Goal: Find specific page/section: Find specific page/section

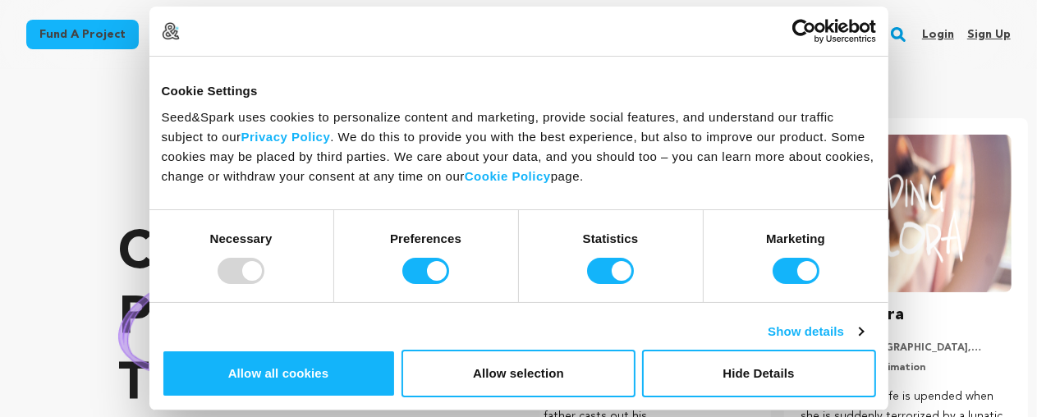
scroll to position [0, 270]
click at [709, 85] on section "Crowdfunding podcasts that matter . Seed&Spark is where creators and audiences …" at bounding box center [577, 374] width 919 height 610
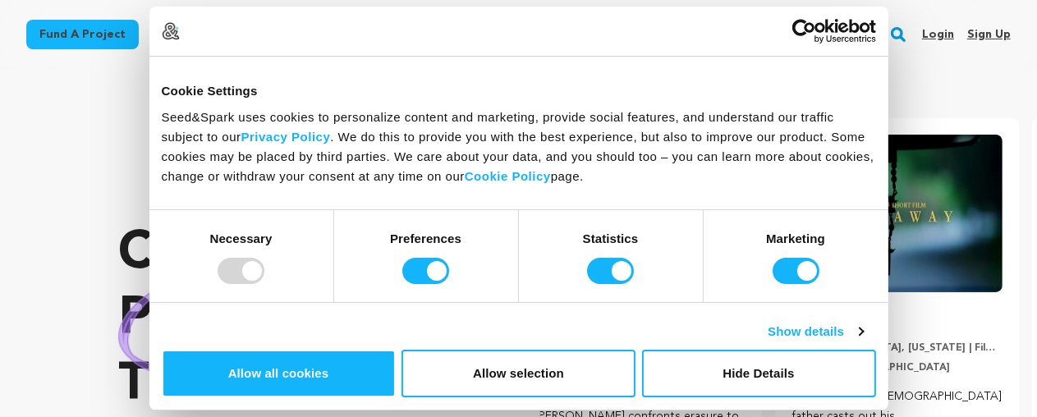
click at [709, 85] on section "Crowdfunding podcasts that matter . Seed&Spark is where creators and audiences …" at bounding box center [577, 374] width 919 height 610
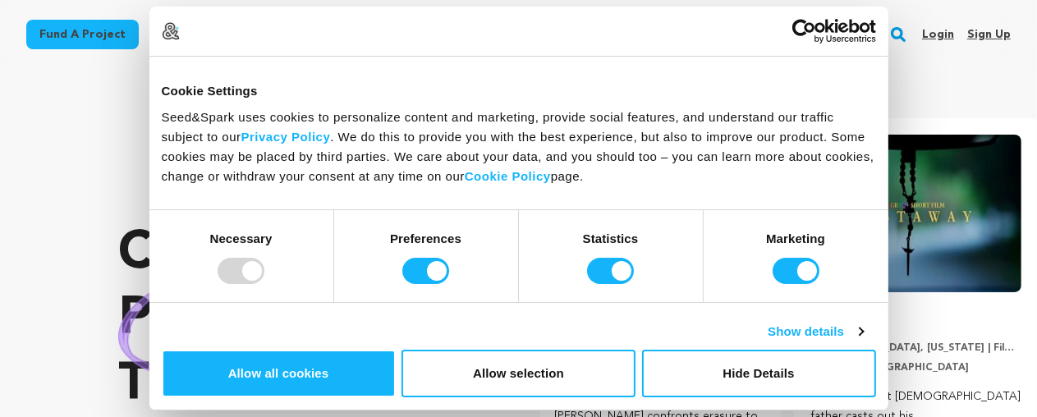
click at [709, 85] on section "Crowdfunding podcasts that matter . Seed&Spark is where creators and audiences …" at bounding box center [577, 374] width 919 height 610
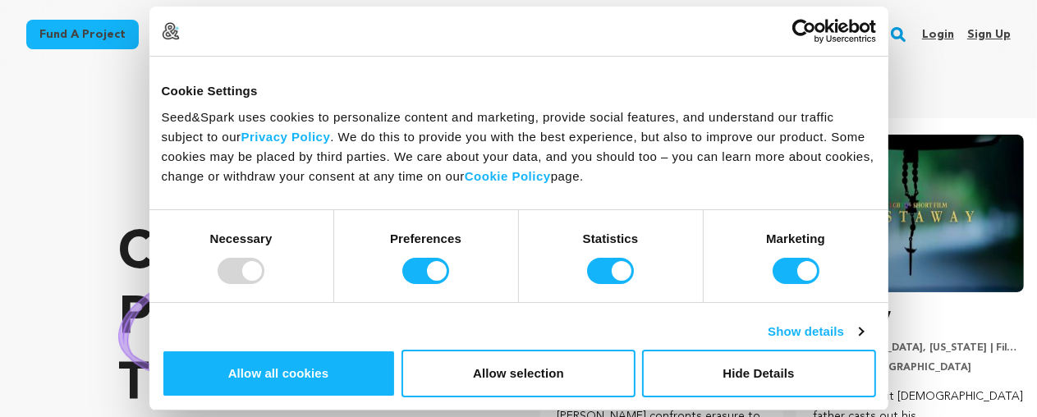
click at [709, 85] on section "Crowdfunding podcasts that matter . Seed&Spark is where creators and audiences …" at bounding box center [577, 374] width 919 height 610
click at [708, 85] on section "Crowdfunding podcasts that matter . Seed&Spark is where creators and audiences …" at bounding box center [577, 374] width 919 height 610
click at [708, 84] on section "Crowdfunding podcasts that matter . Seed&Spark is where creators and audiences …" at bounding box center [577, 374] width 919 height 610
click at [707, 82] on section "Crowdfunding podcasts that matter . Seed&Spark is where creators and audiences …" at bounding box center [577, 374] width 919 height 610
click at [706, 80] on section "Crowdfunding theater that matters . Seed&Spark is where creators and audiences …" at bounding box center [577, 374] width 919 height 610
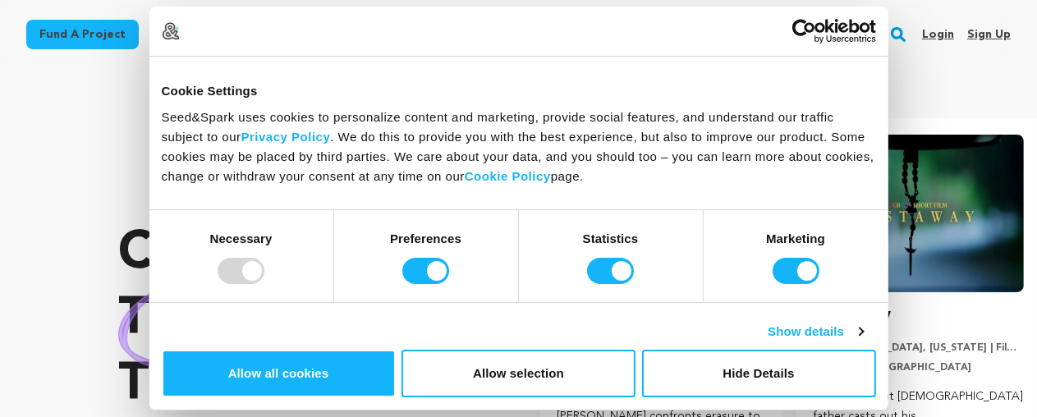
click at [706, 80] on section "Crowdfunding theater that matters . Seed&Spark is where creators and audiences …" at bounding box center [577, 374] width 919 height 610
click at [704, 80] on section "Crowdfunding theater that matters . Seed&Spark is where creators and audiences …" at bounding box center [577, 374] width 919 height 610
click at [704, 78] on section "Crowdfunding theater that matters . Seed&Spark is where creators and audiences …" at bounding box center [577, 374] width 919 height 610
click at [703, 77] on section "Crowdfunding theater that matters . Seed&Spark is where creators and audiences …" at bounding box center [577, 374] width 919 height 610
click at [703, 76] on section "Crowdfunding theater that matters . Seed&Spark is where creators and audiences …" at bounding box center [577, 374] width 919 height 610
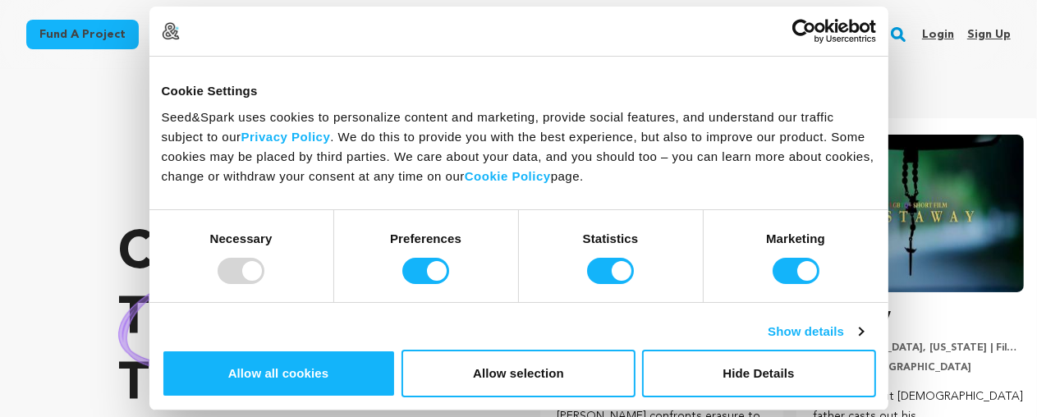
click at [702, 75] on section "Crowdfunding theater that matters . Seed&Spark is where creators and audiences …" at bounding box center [577, 374] width 919 height 610
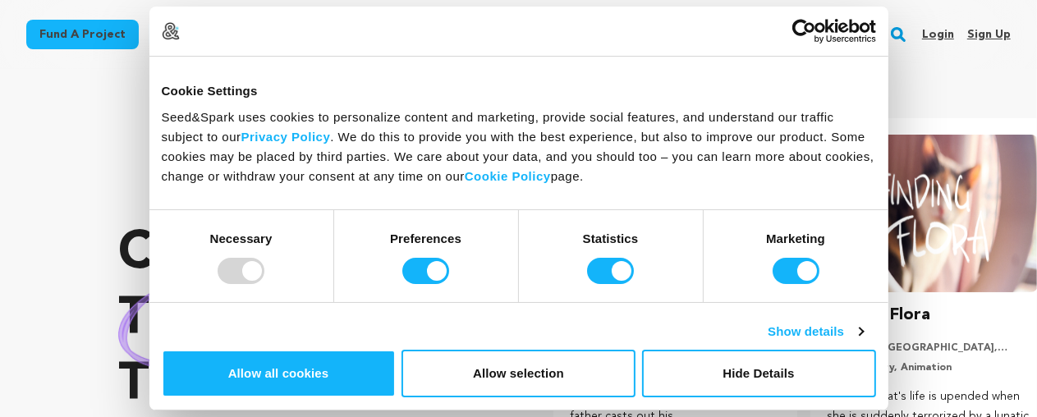
click at [702, 75] on section "Crowdfunding theater that matters . Seed&Spark is where creators and audiences …" at bounding box center [577, 374] width 919 height 610
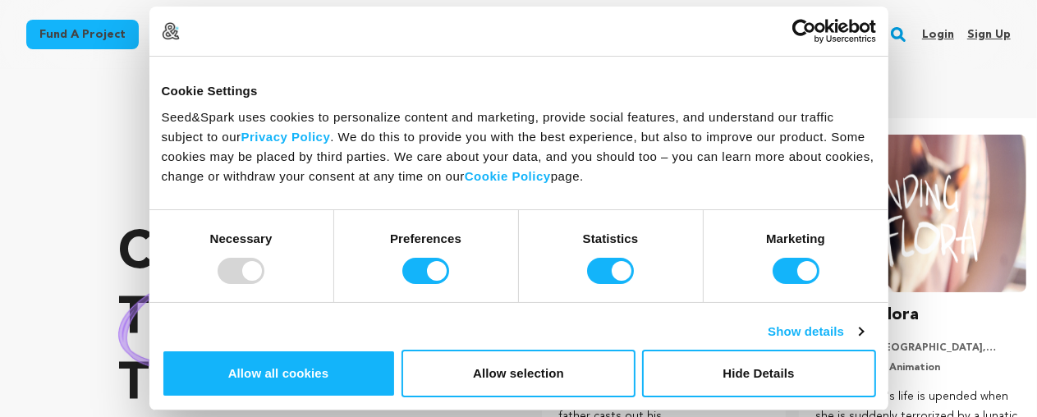
click at [702, 75] on section "Crowdfunding theater that matters . Seed&Spark is where creators and audiences …" at bounding box center [577, 374] width 919 height 610
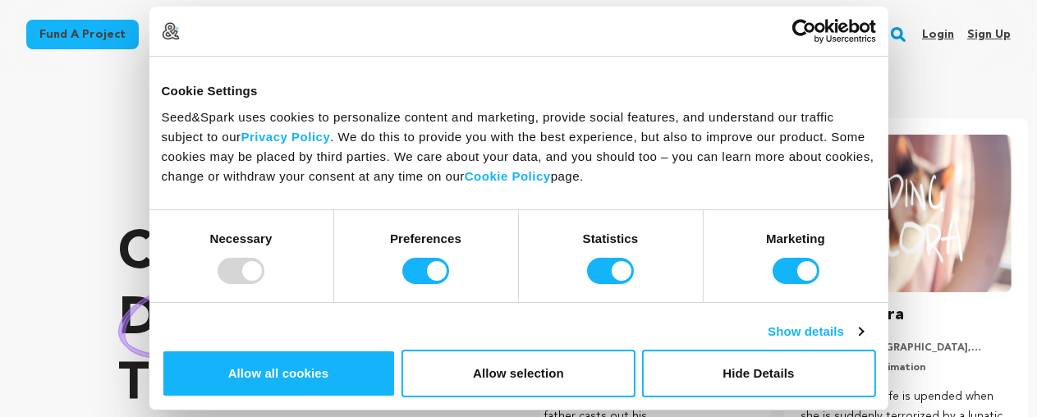
scroll to position [0, 270]
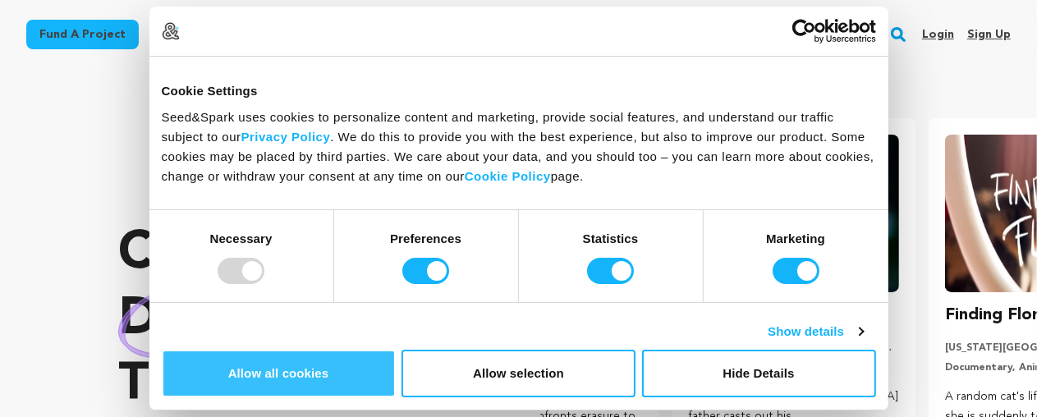
click at [396, 350] on button "Allow all cookies" at bounding box center [279, 374] width 234 height 48
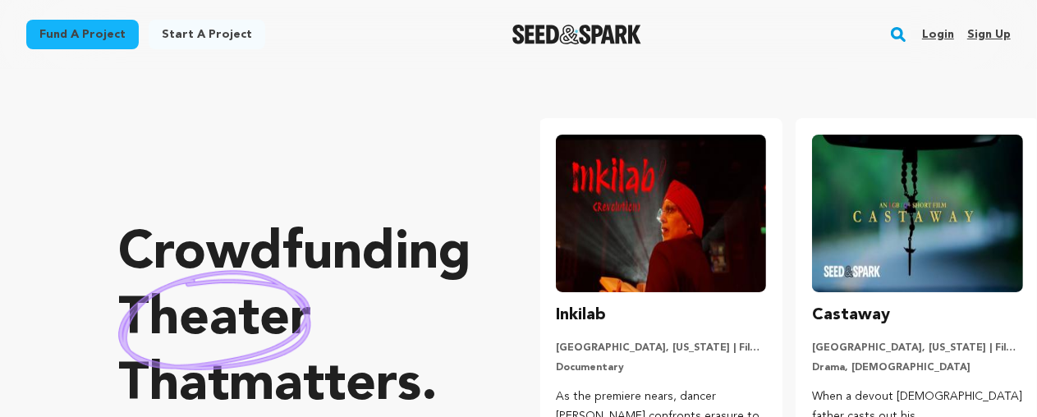
scroll to position [0, 0]
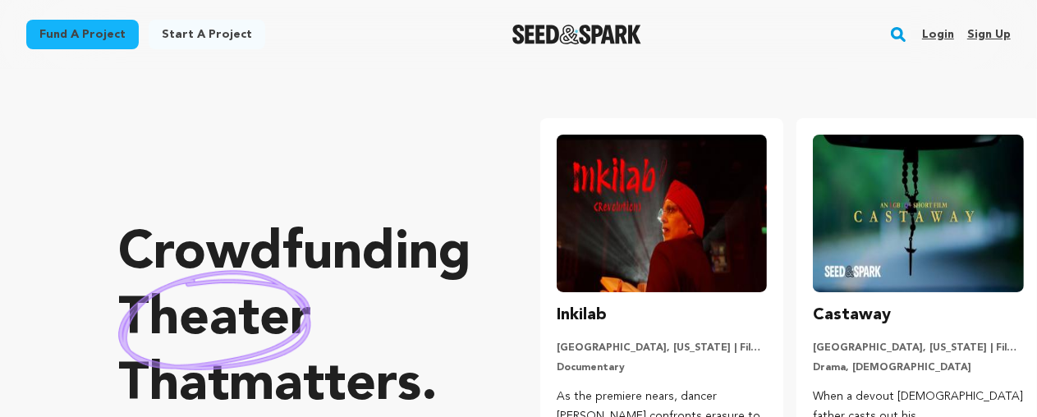
click at [438, 83] on section "Crowdfunding theater that matters . Seed&Spark is where creators and audiences …" at bounding box center [577, 374] width 919 height 610
click at [438, 81] on section "Crowdfunding theater that matters . Seed&Spark is where creators and audiences …" at bounding box center [577, 374] width 919 height 610
click at [434, 80] on section "Crowdfunding theater that matters . Seed&Spark is where creators and audiences …" at bounding box center [577, 374] width 919 height 610
click at [425, 85] on section "Crowdfunding theater that matters . Seed&Spark is where creators and audiences …" at bounding box center [577, 374] width 919 height 610
click at [423, 87] on section "Crowdfunding theater that matters . Seed&Spark is where creators and audiences …" at bounding box center [577, 374] width 919 height 610
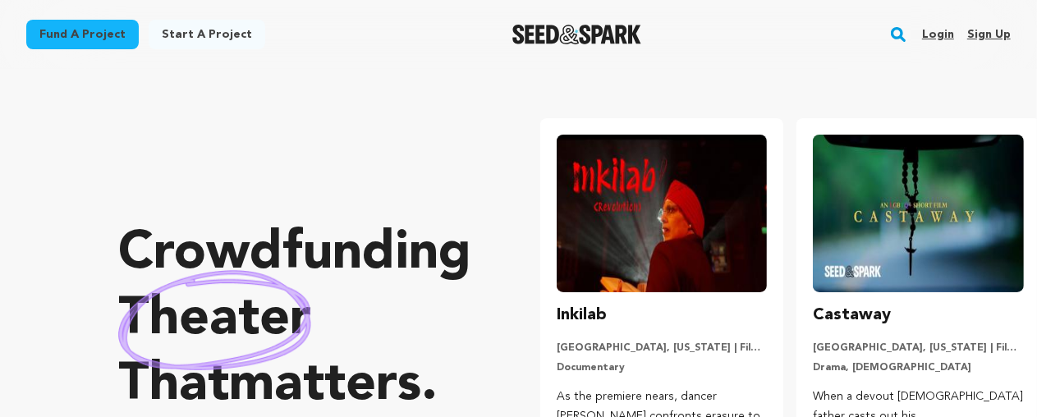
click at [423, 87] on section "Crowdfunding theater that matters . Seed&Spark is where creators and audiences …" at bounding box center [577, 374] width 919 height 610
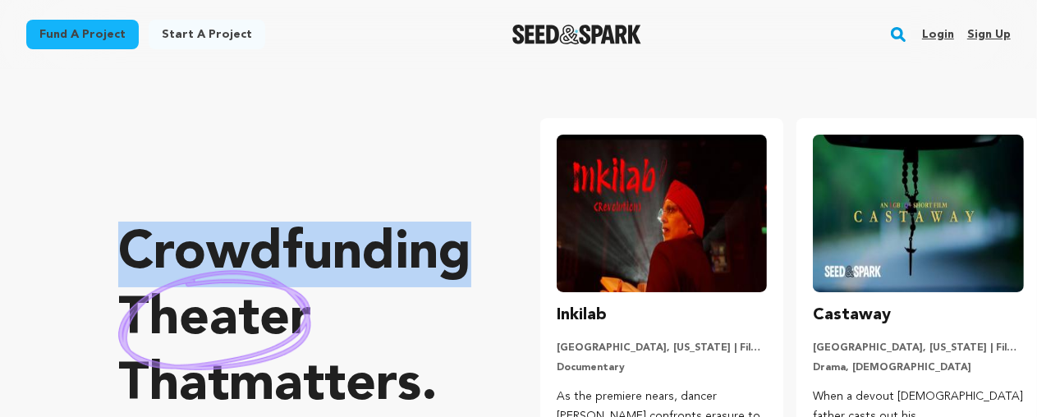
click at [423, 87] on section "Crowdfunding theater that matters . Seed&Spark is where creators and audiences …" at bounding box center [577, 374] width 919 height 610
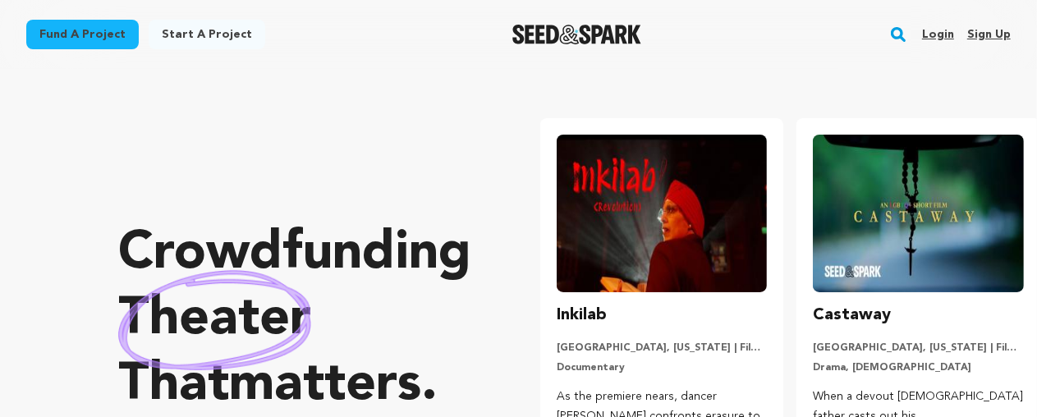
click at [423, 87] on section "Crowdfunding theater that matters . Seed&Spark is where creators and audiences …" at bounding box center [577, 374] width 919 height 610
click at [422, 87] on section "Crowdfunding theater that matters . Seed&Spark is where creators and audiences …" at bounding box center [577, 374] width 919 height 610
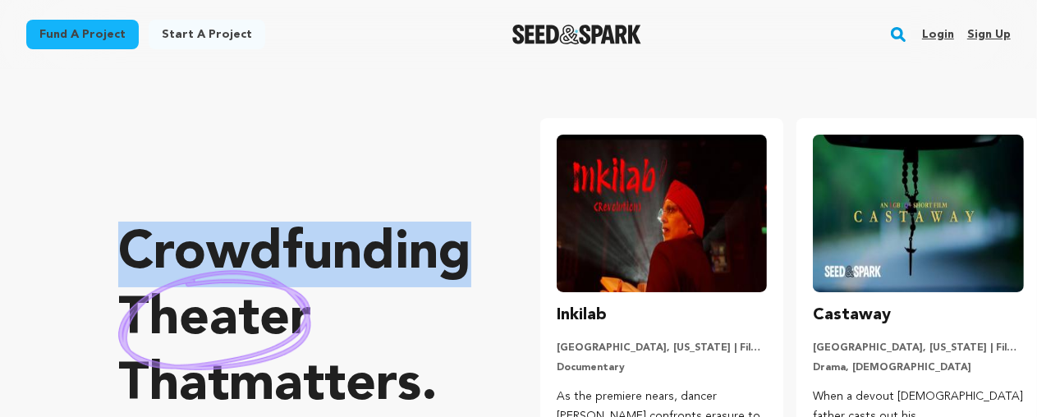
click at [422, 87] on section "Crowdfunding theater that matters . Seed&Spark is where creators and audiences …" at bounding box center [577, 374] width 919 height 610
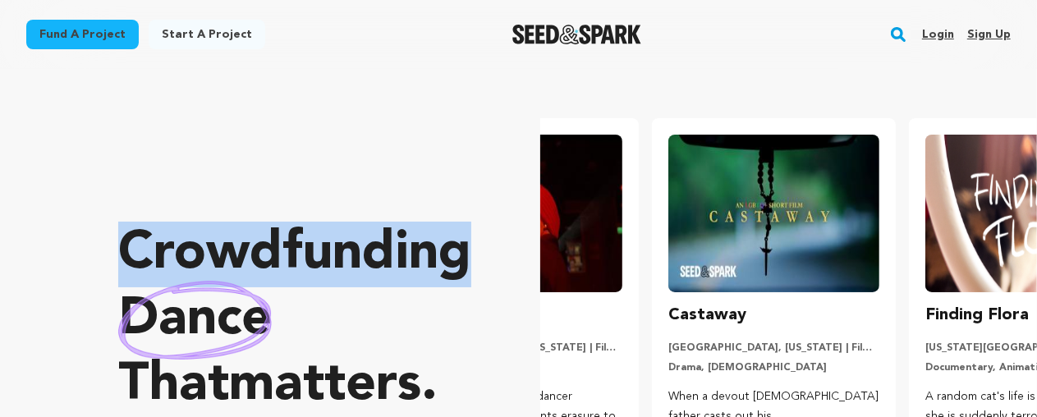
click at [421, 89] on section "Crowdfunding dance that matters . Seed&Spark is where creators and audiences wo…" at bounding box center [577, 374] width 919 height 610
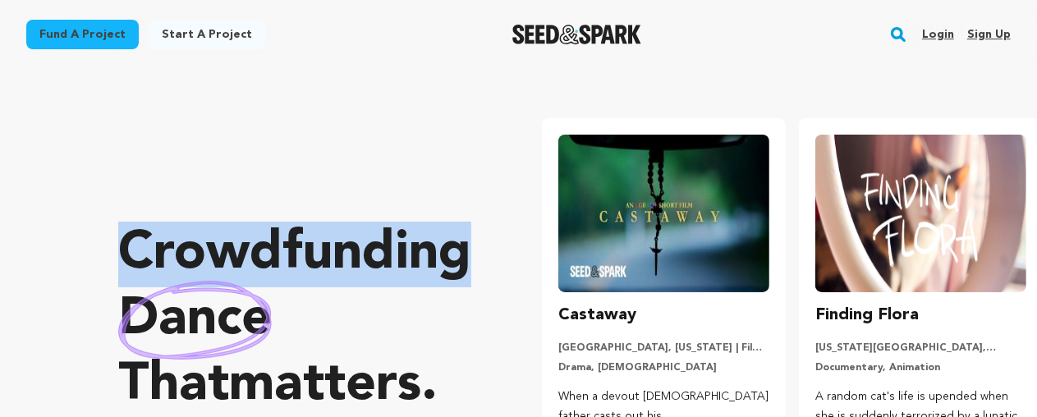
scroll to position [0, 257]
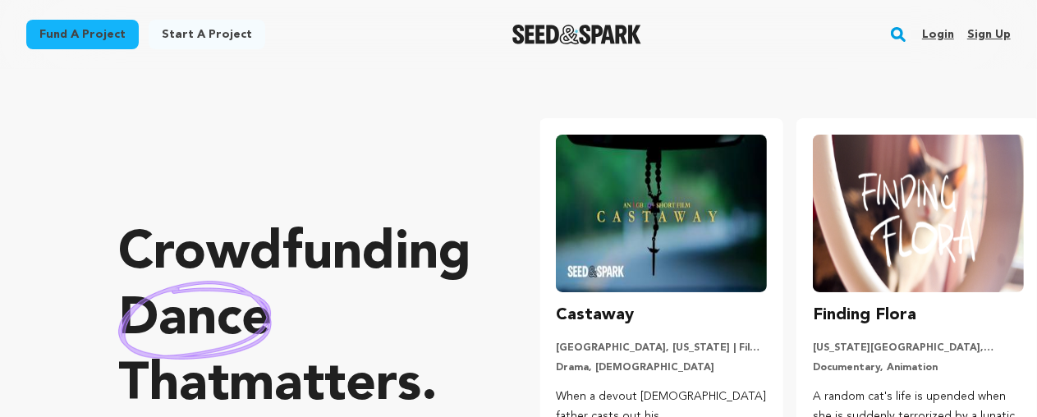
click at [421, 89] on section "Crowdfunding dance that matters . Seed&Spark is where creators and audiences wo…" at bounding box center [577, 374] width 919 height 610
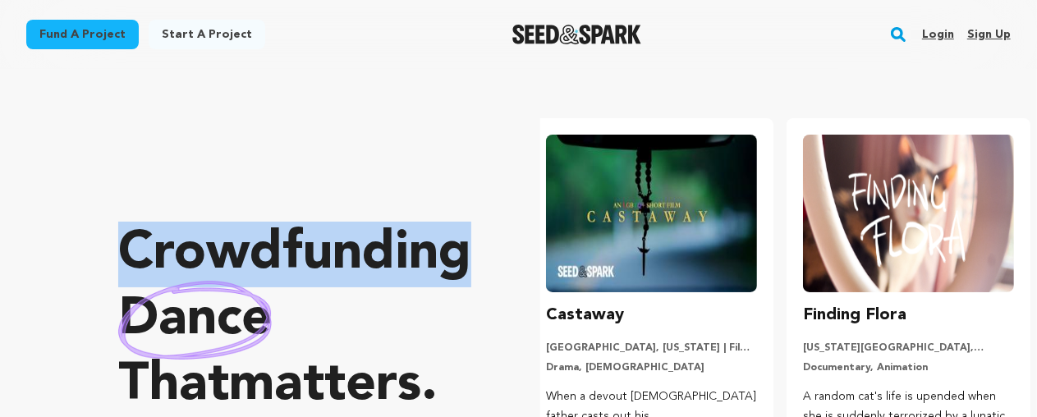
click at [421, 89] on section "Crowdfunding dance that matters . Seed&Spark is where creators and audiences wo…" at bounding box center [577, 374] width 919 height 610
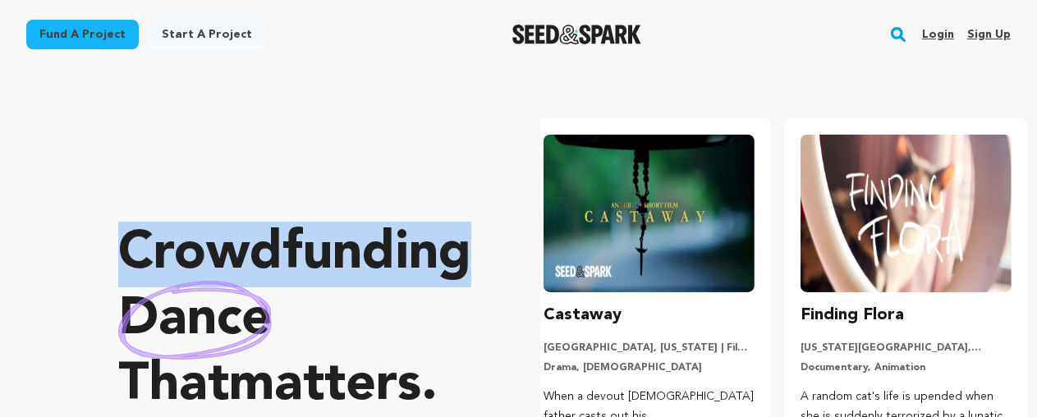
scroll to position [0, 270]
click at [421, 89] on section "Crowdfunding dance that matters . Seed&Spark is where creators and audiences wo…" at bounding box center [577, 374] width 919 height 610
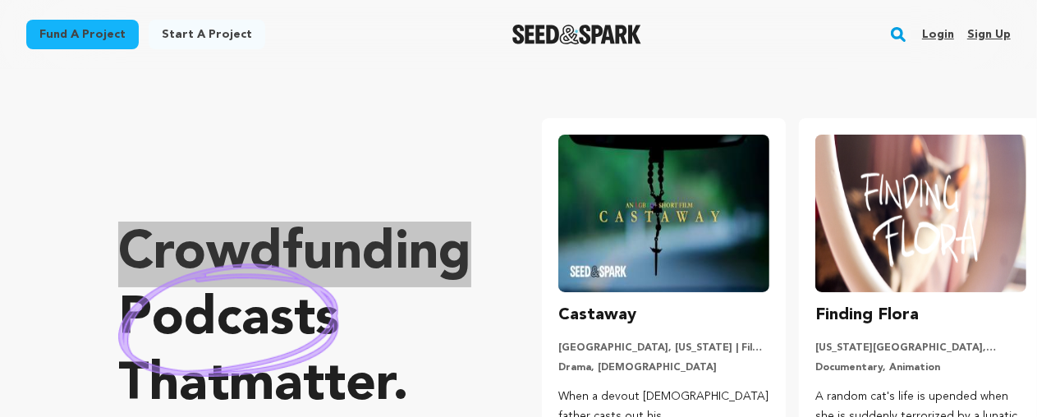
scroll to position [0, 257]
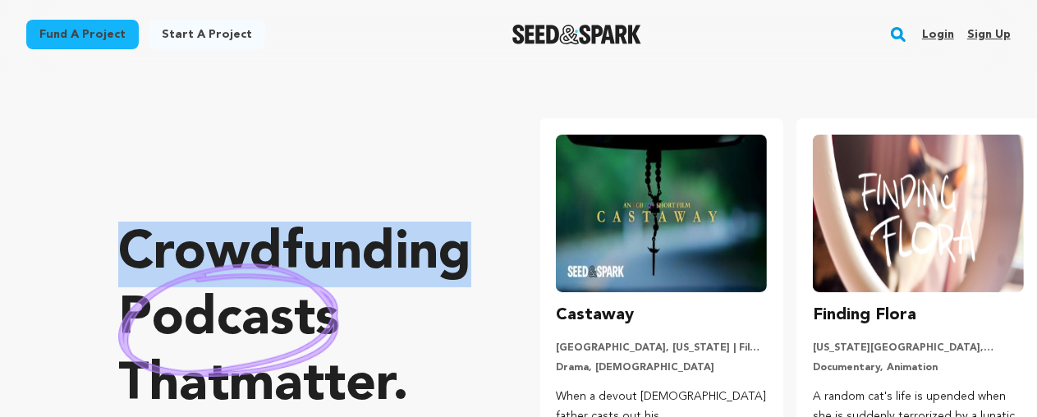
click at [850, 75] on section "Crowdfunding podcasts that matter . Seed&Spark is where creators and audiences …" at bounding box center [577, 374] width 919 height 610
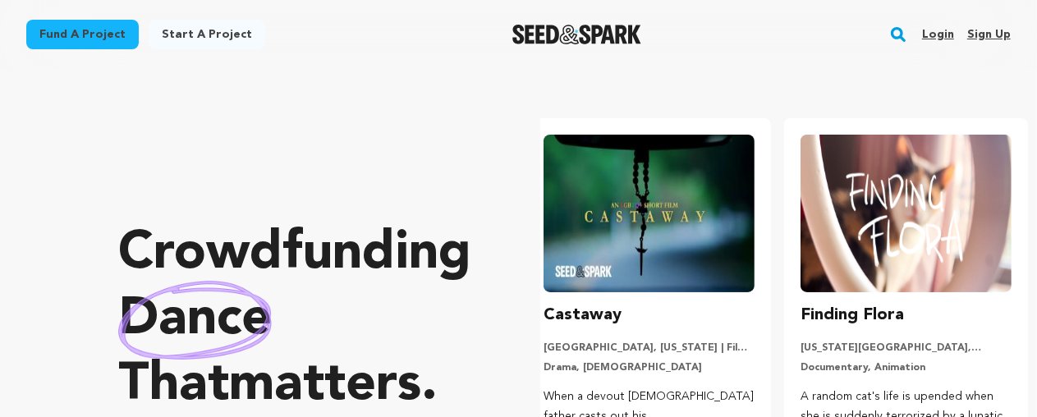
scroll to position [0, 270]
